Goal: Transaction & Acquisition: Purchase product/service

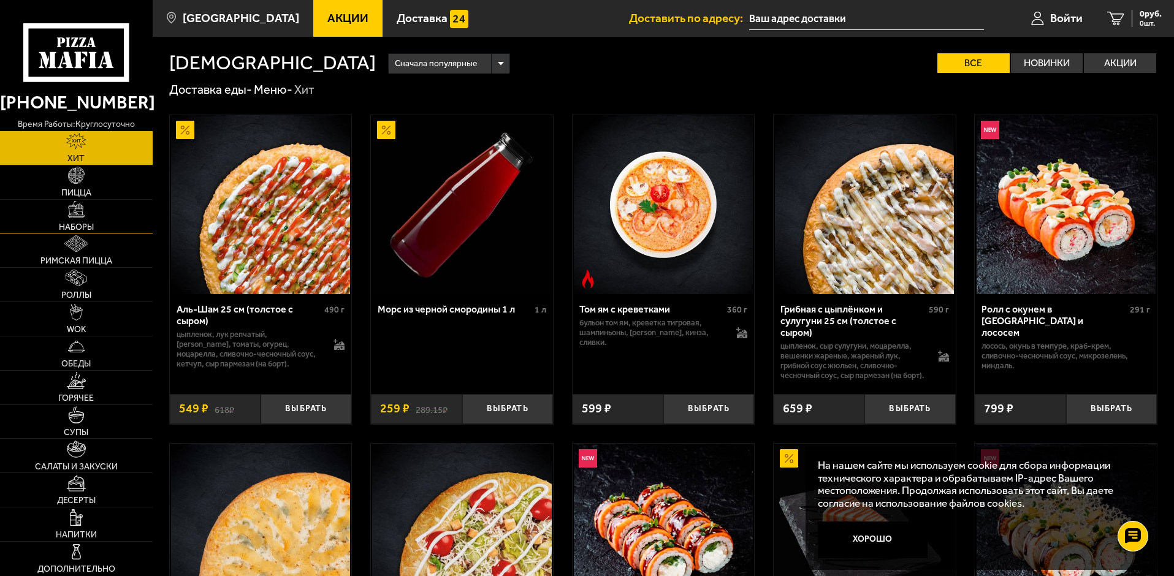
click at [101, 218] on link "Наборы" at bounding box center [76, 217] width 153 height 34
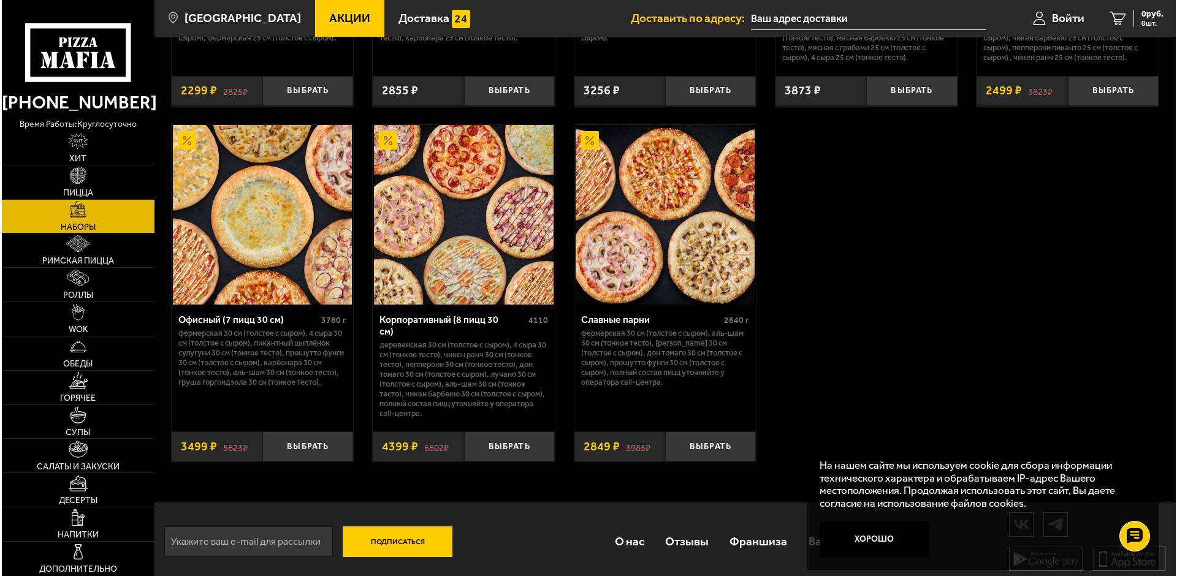
scroll to position [1634, 0]
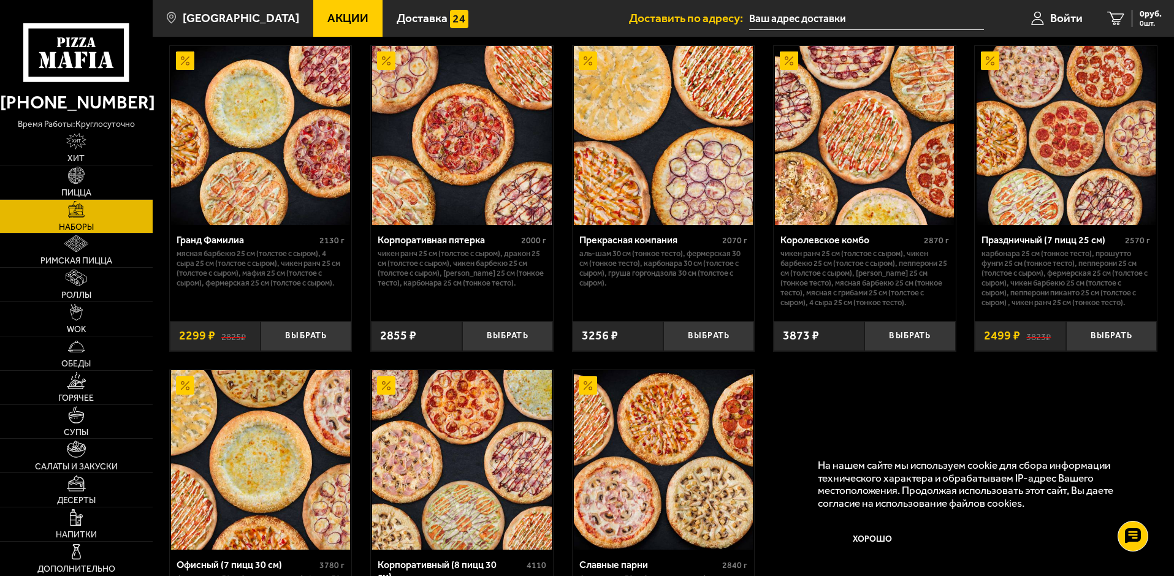
click at [1045, 193] on img at bounding box center [1066, 135] width 179 height 179
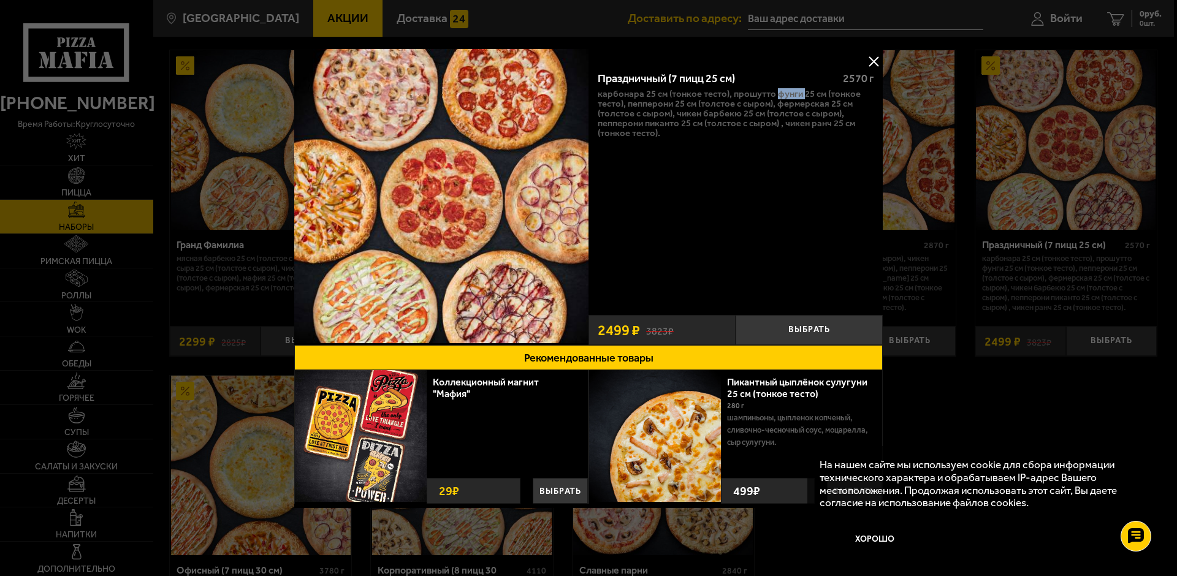
drag, startPoint x: 779, startPoint y: 95, endPoint x: 803, endPoint y: 96, distance: 23.9
click at [803, 96] on p "Карбонара 25 см (тонкое тесто), Прошутто Фунги 25 см (тонкое тесто), Пепперони …" at bounding box center [736, 113] width 276 height 49
click at [749, 94] on p "Карбонара 25 см (тонкое тесто), Прошутто Фунги 25 см (тонкое тесто), Пепперони …" at bounding box center [736, 113] width 276 height 49
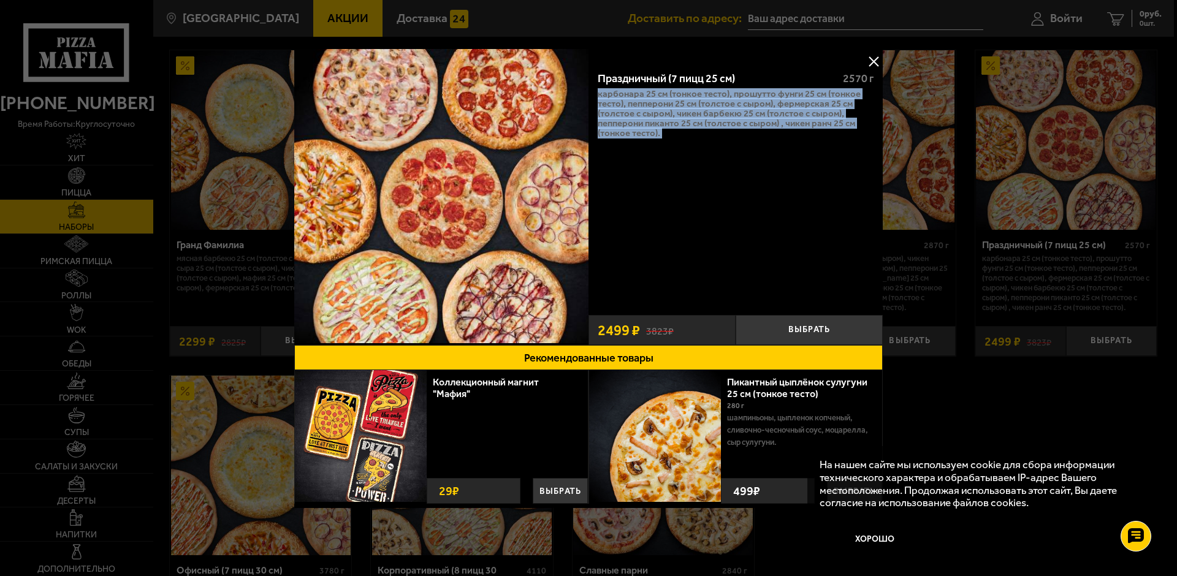
click at [749, 94] on p "Карбонара 25 см (тонкое тесто), Прошутто Фунги 25 см (тонкое тесто), Пепперони …" at bounding box center [736, 113] width 276 height 49
click at [744, 158] on div "Праздничный (7 пицц 25 см) 2570 г Карбонара 25 см (тонкое тесто), Прошутто Фунг…" at bounding box center [736, 185] width 294 height 248
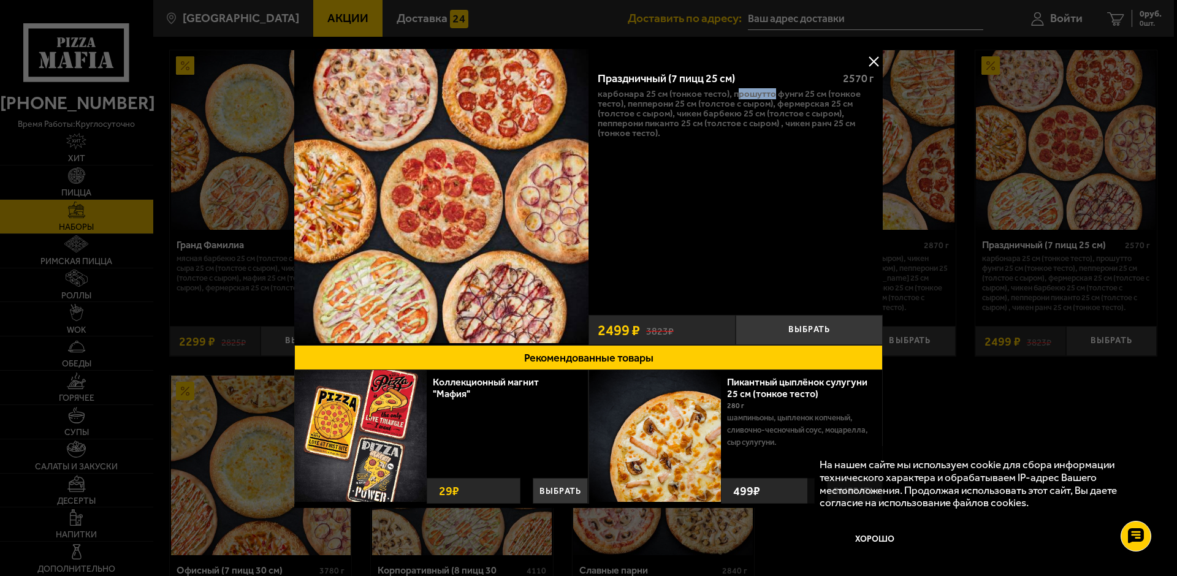
drag, startPoint x: 736, startPoint y: 93, endPoint x: 774, endPoint y: 91, distance: 37.4
click at [774, 91] on p "Карбонара 25 см (тонкое тесто), Прошутто Фунги 25 см (тонкое тесто), Пепперони …" at bounding box center [736, 113] width 276 height 49
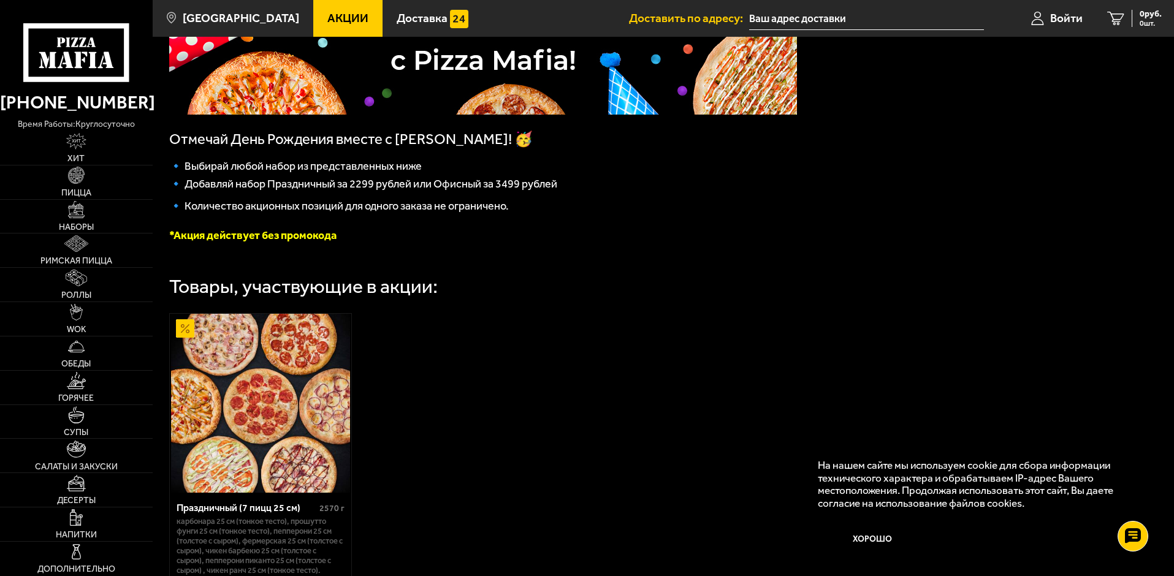
scroll to position [307, 0]
